Goal: Task Accomplishment & Management: Complete application form

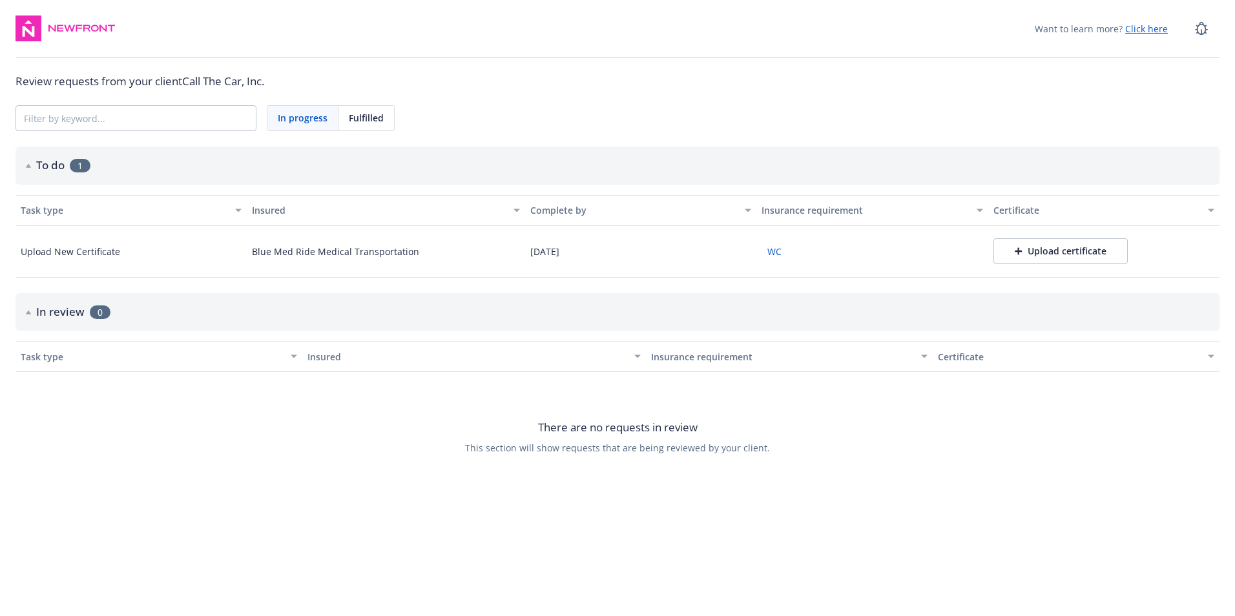
click at [1076, 254] on div "Upload certificate" at bounding box center [1061, 251] width 92 height 13
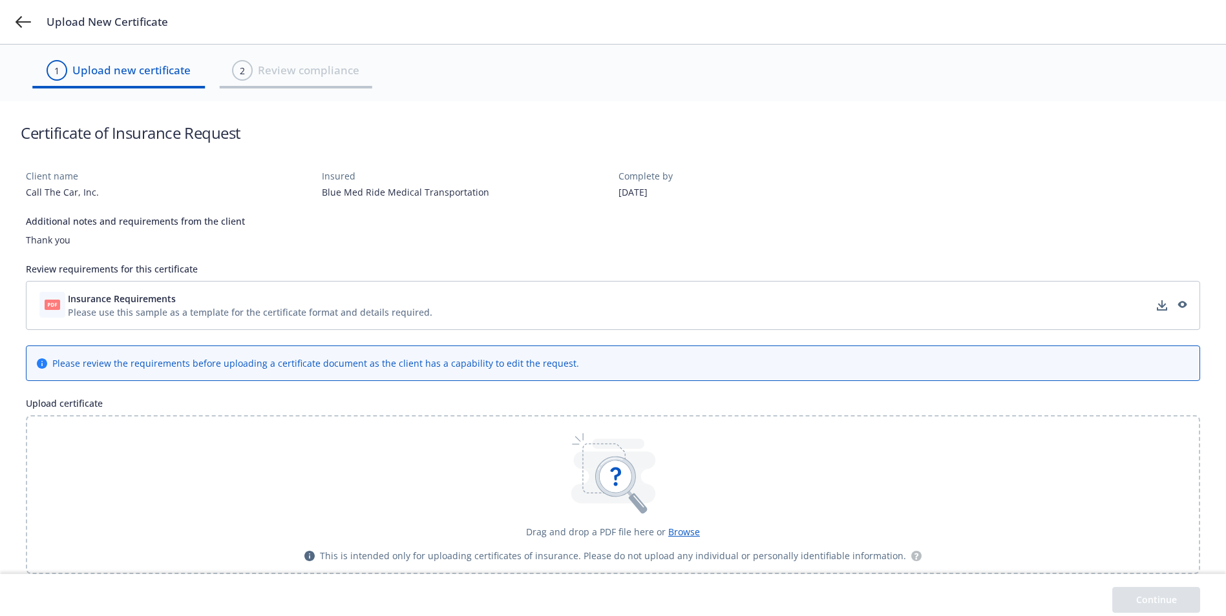
click at [58, 306] on icon at bounding box center [53, 305] width 16 height 10
click at [151, 309] on div "Please use this sample as a template for the certificate format and details req…" at bounding box center [250, 313] width 364 height 14
click at [687, 529] on span "Browse" at bounding box center [684, 532] width 32 height 12
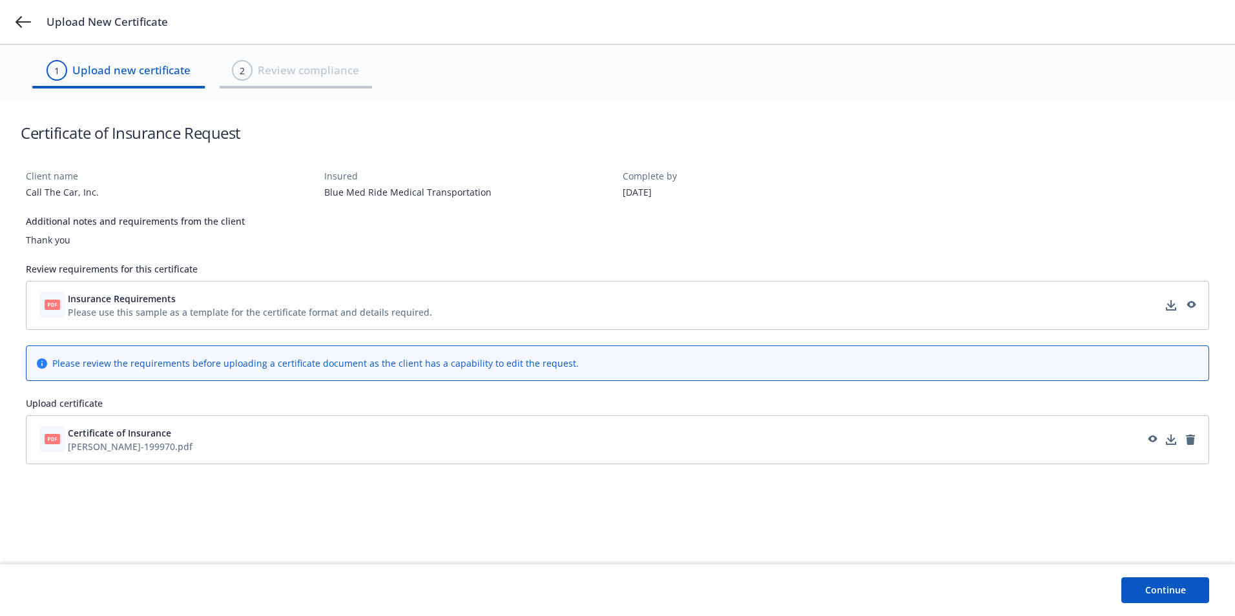
click at [1162, 585] on button "Continue" at bounding box center [1166, 591] width 88 height 26
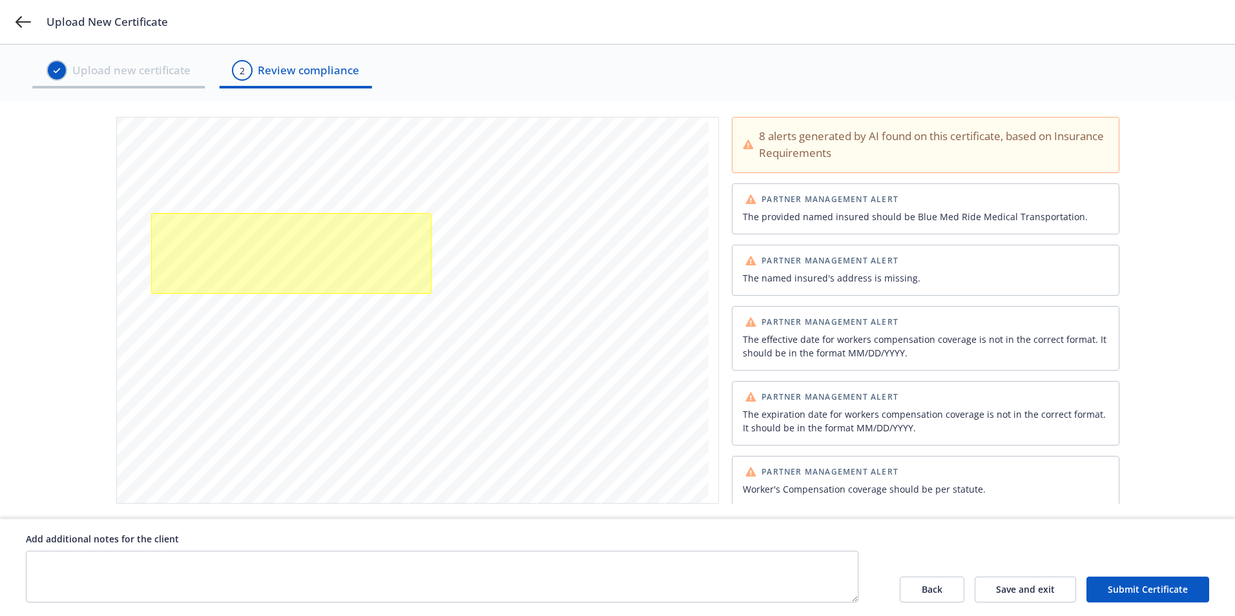
scroll to position [215, 0]
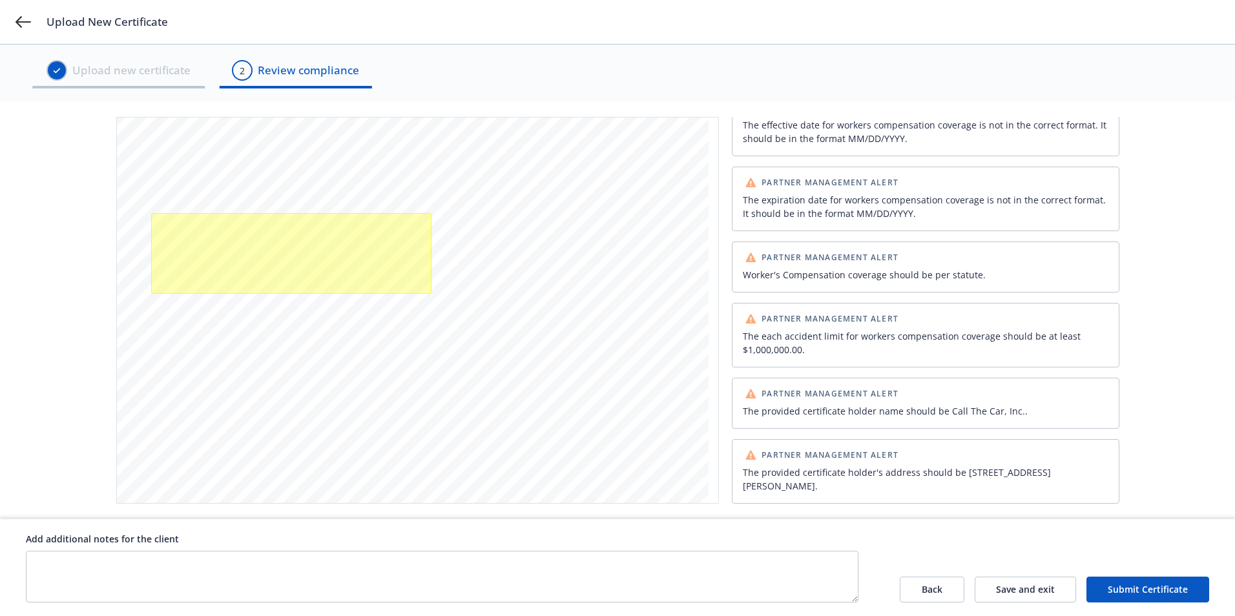
click at [1156, 591] on button "Submit Certificate" at bounding box center [1148, 590] width 123 height 26
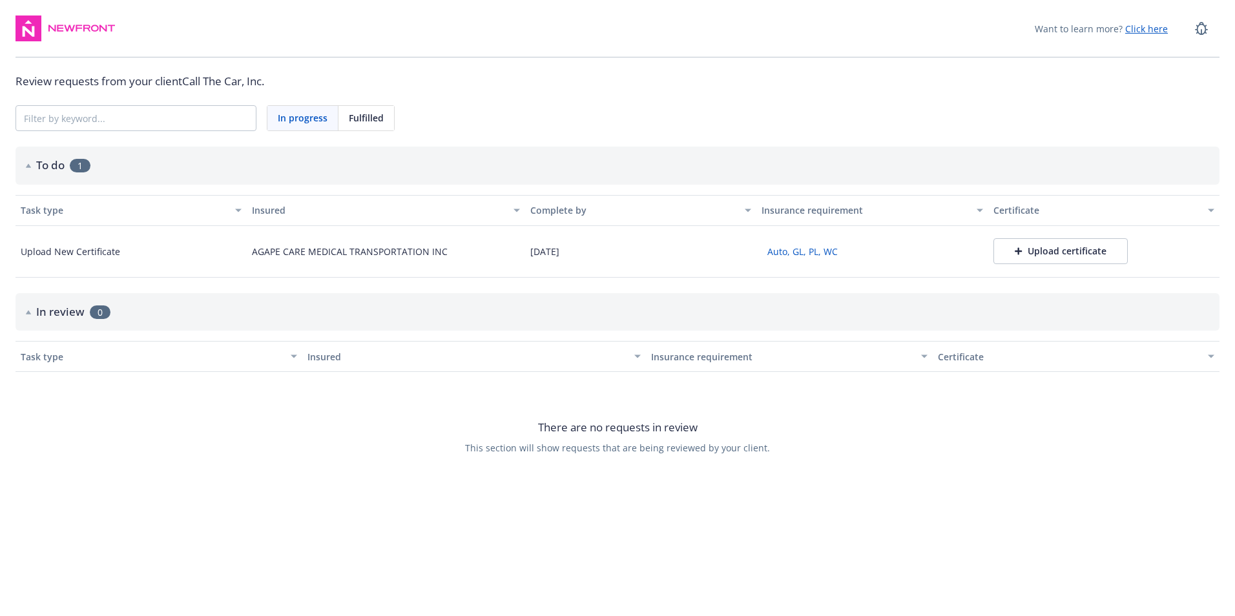
click at [1073, 255] on div "Upload certificate" at bounding box center [1061, 251] width 92 height 13
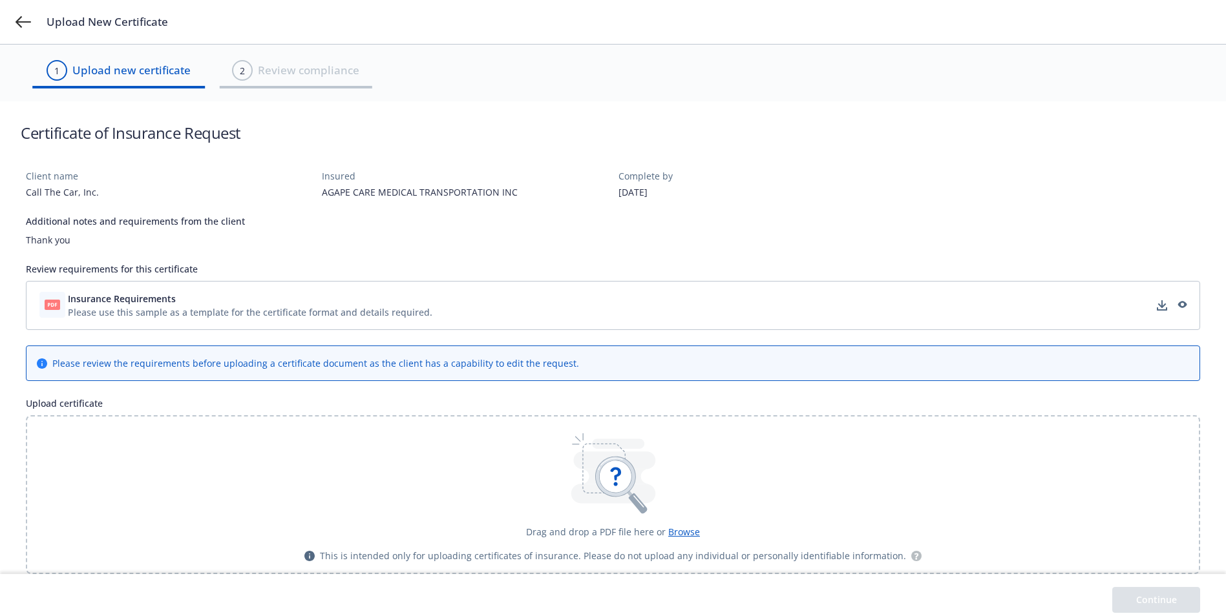
click at [678, 528] on span "Browse" at bounding box center [684, 532] width 32 height 12
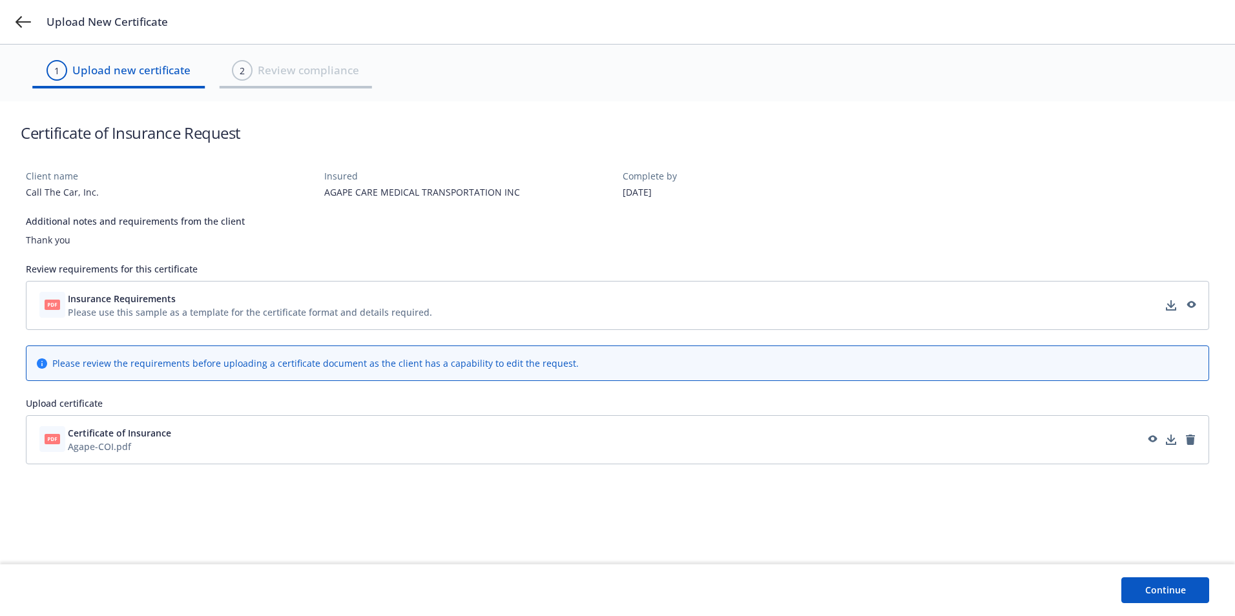
click at [1179, 594] on button "Continue" at bounding box center [1166, 591] width 88 height 26
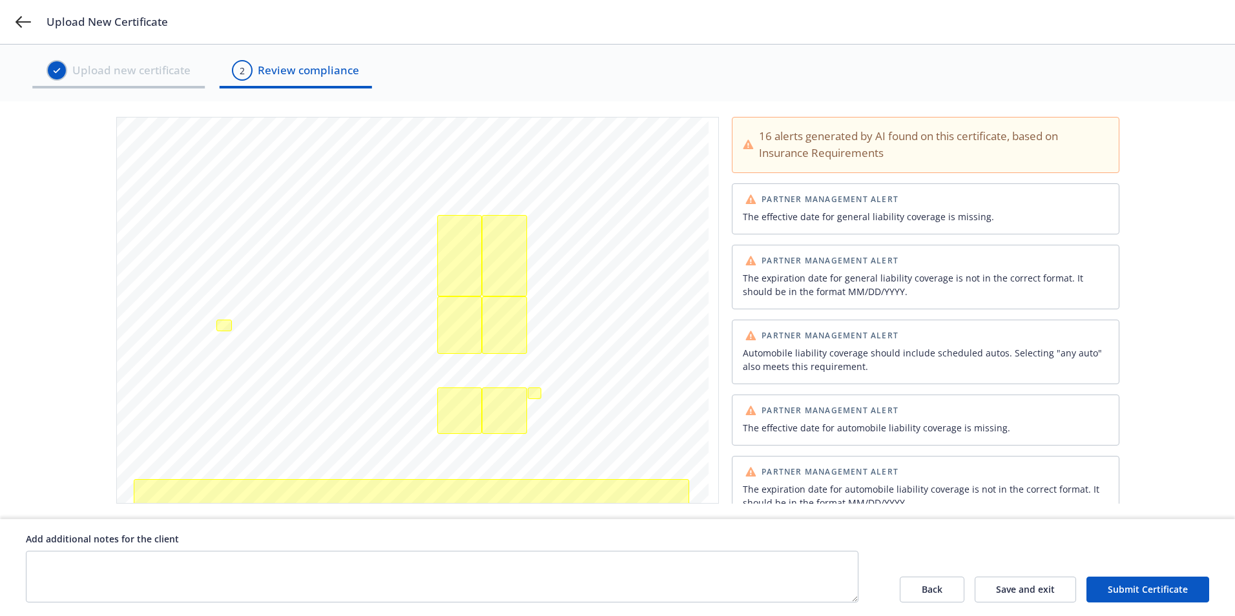
scroll to position [388, 0]
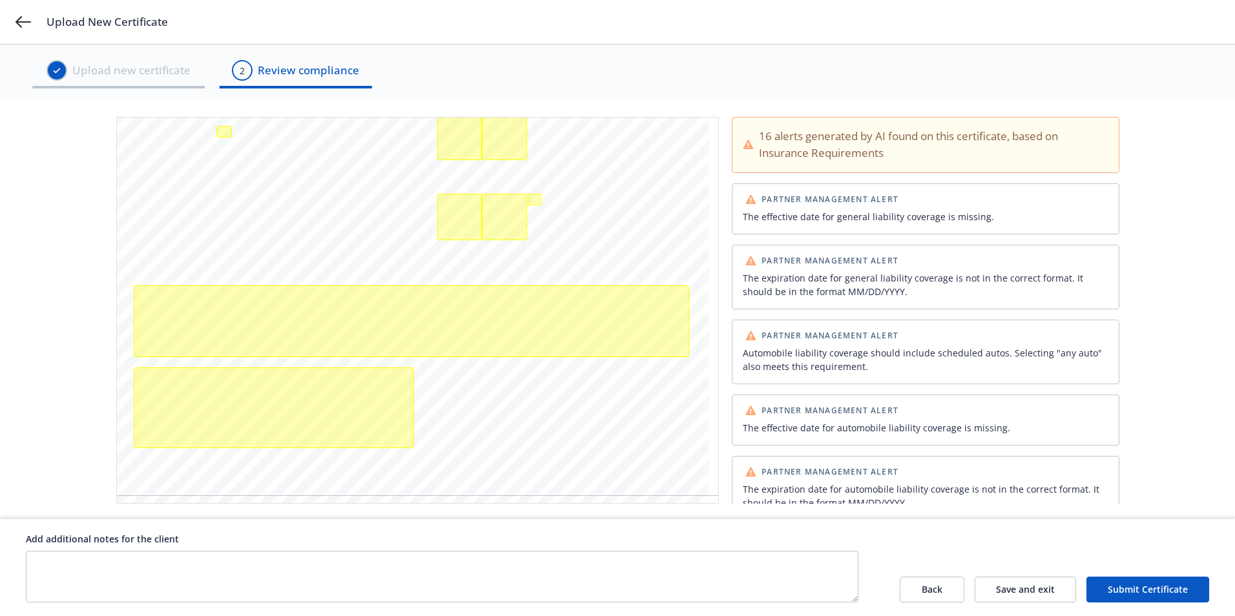
click at [1166, 584] on button "Submit Certificate" at bounding box center [1148, 590] width 123 height 26
